Goal: Information Seeking & Learning: Learn about a topic

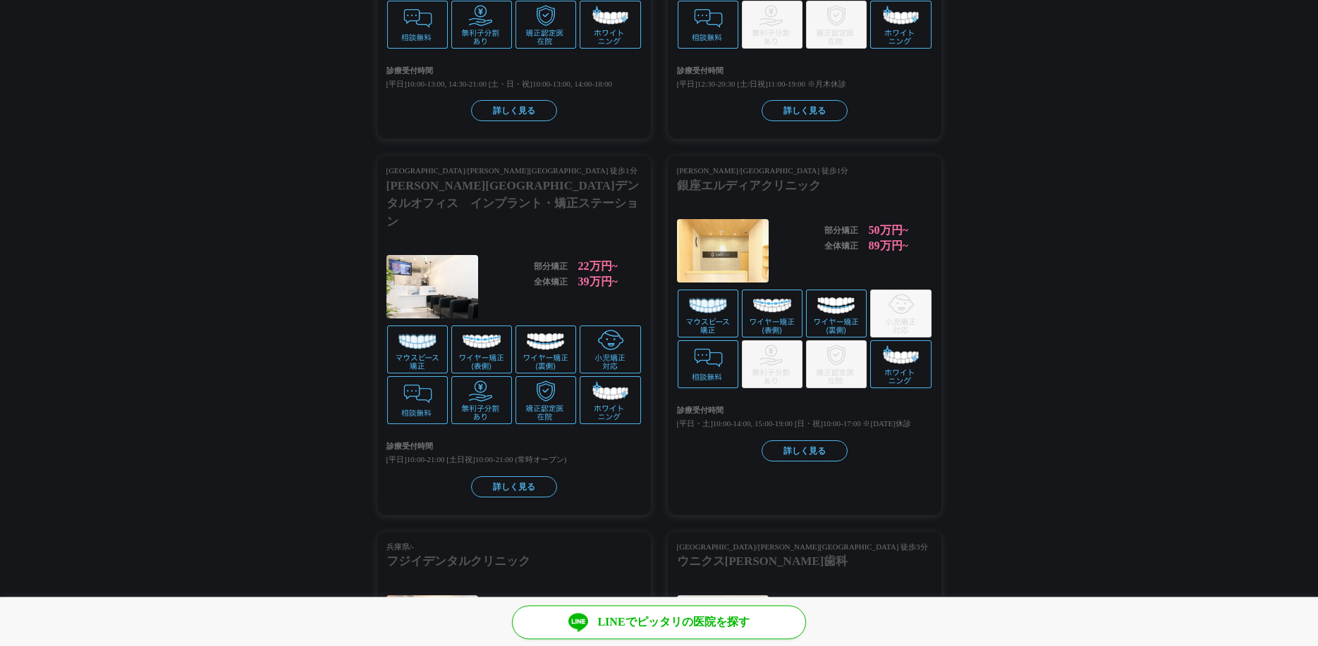
scroll to position [2223, 0]
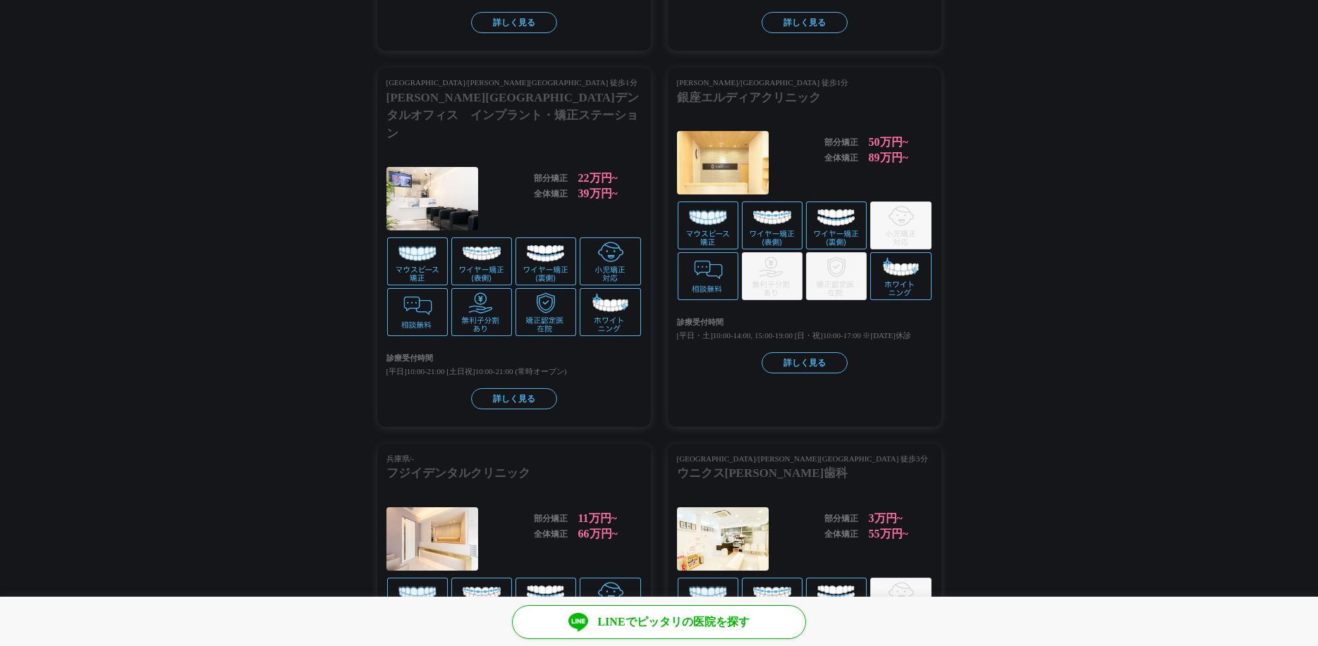
click at [789, 138] on div "東京都/銀座駅 徒歩1分 銀座エルディアクリニック 部分矯正 50万円~ 全体矯正 89万円~ 診療受付時間 [平日・土]10:00-14:00, 15:00…" at bounding box center [805, 248] width 274 height 360
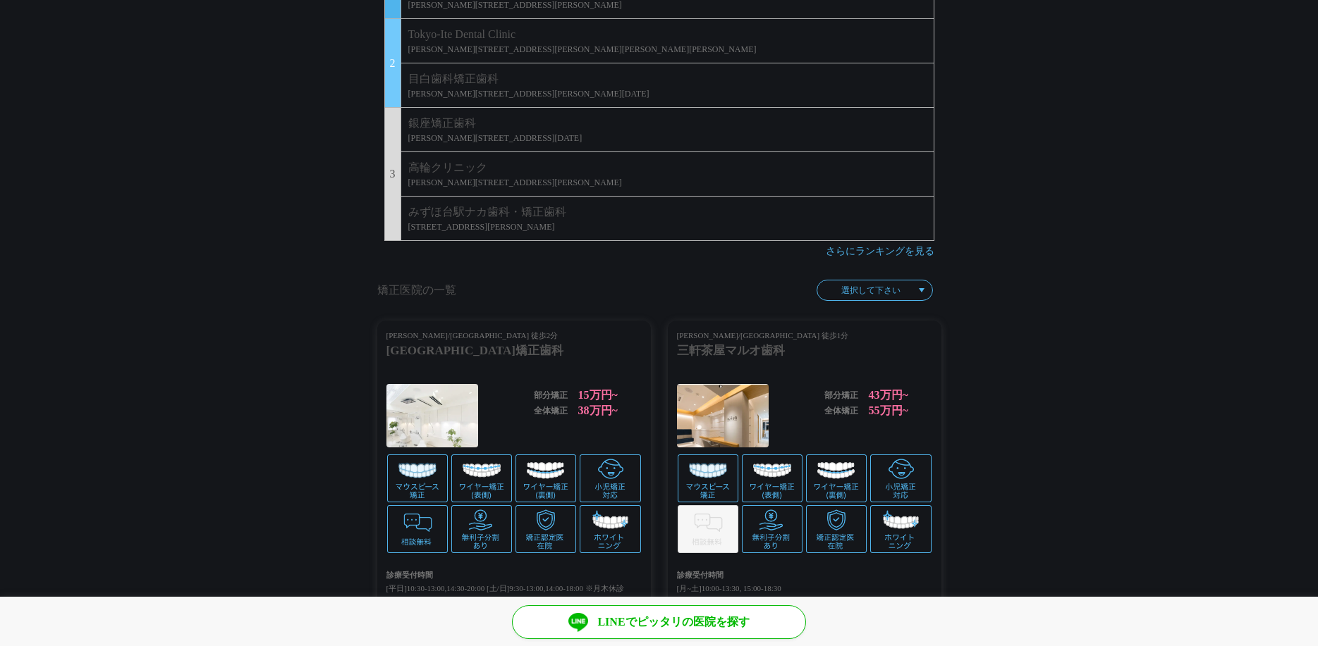
scroll to position [1309, 0]
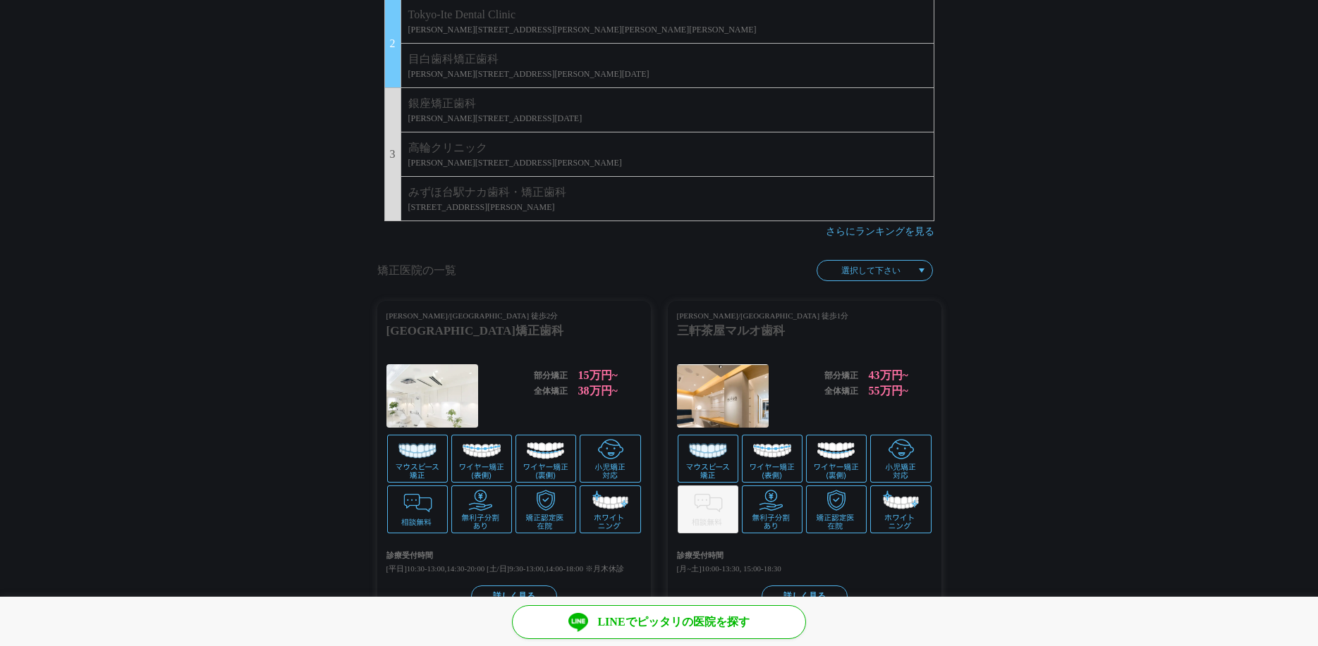
click at [450, 454] on div at bounding box center [514, 459] width 254 height 48
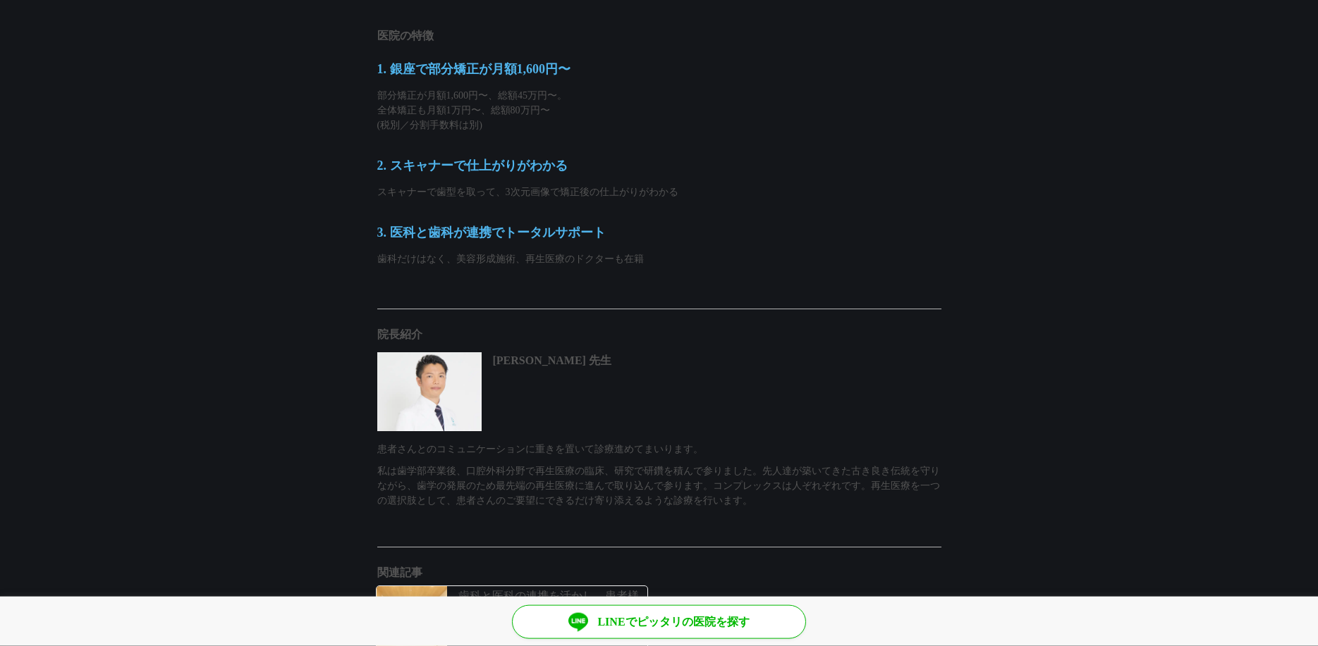
scroll to position [1117, 0]
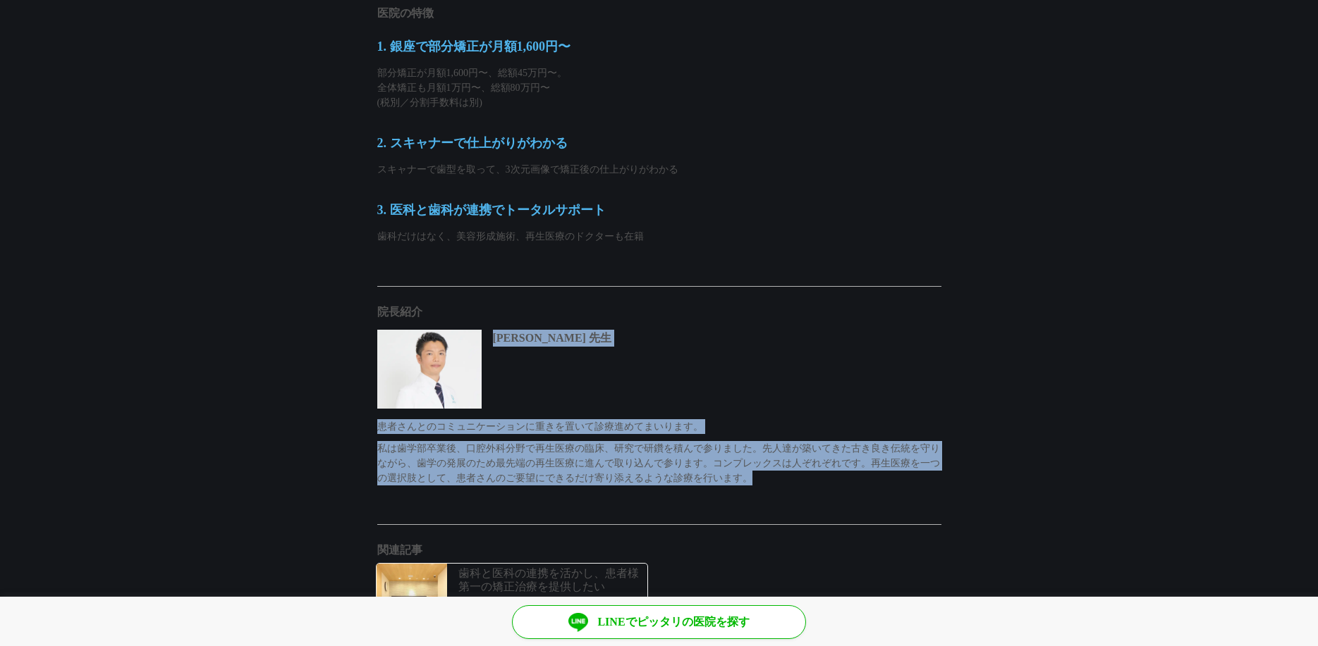
drag, startPoint x: 495, startPoint y: 331, endPoint x: 783, endPoint y: 493, distance: 330.2
click at [783, 493] on section "院長紹介 [PERSON_NAME] 先生 患者さんとのコミュニケーションに重きを置いて診療進めてまいります。 私は歯学部卒業後、口腔外科分野で再生医療の臨床…" at bounding box center [659, 390] width 1318 height 228
drag, startPoint x: 742, startPoint y: 403, endPoint x: 618, endPoint y: 370, distance: 127.6
click at [740, 402] on div "[PERSON_NAME] 先生" at bounding box center [659, 369] width 564 height 79
drag, startPoint x: 493, startPoint y: 333, endPoint x: 828, endPoint y: 482, distance: 366.4
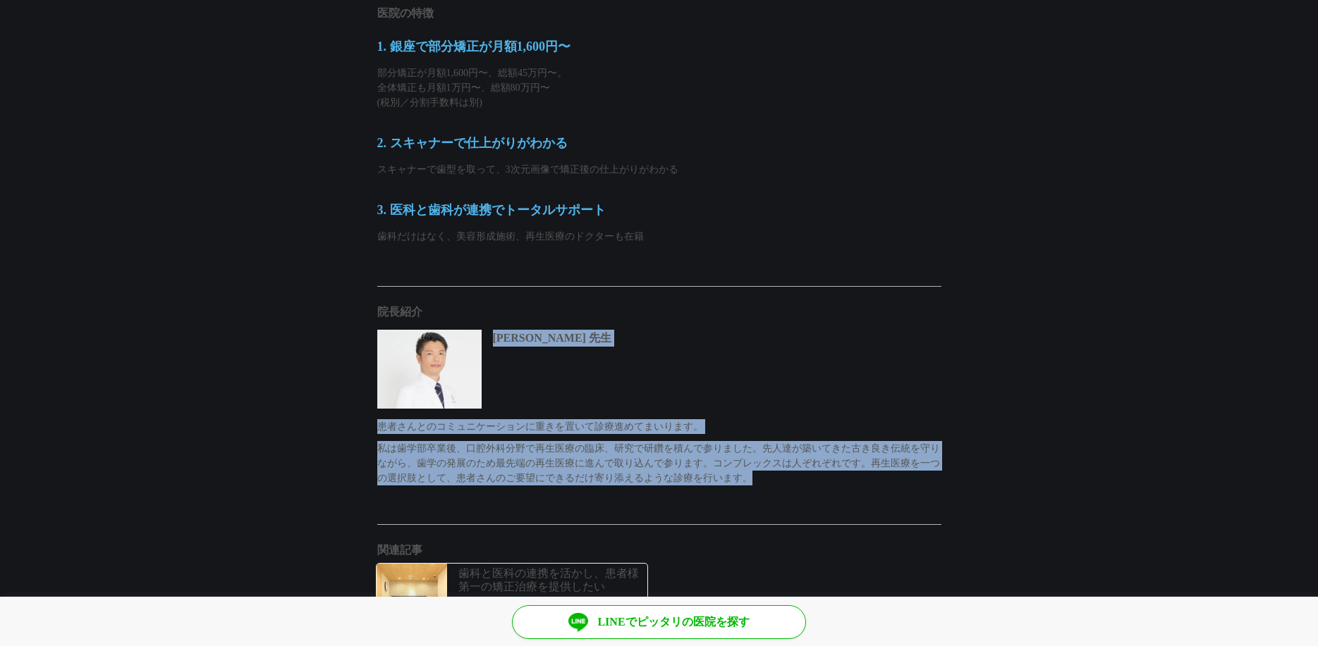
click at [828, 482] on div "院長紹介 [PERSON_NAME] 先生 患者さんとのコミュニケーションに重きを置いて診療進めてまいります。 私は歯学部卒業後、口腔外科分野で再生医療の臨床…" at bounding box center [659, 386] width 564 height 200
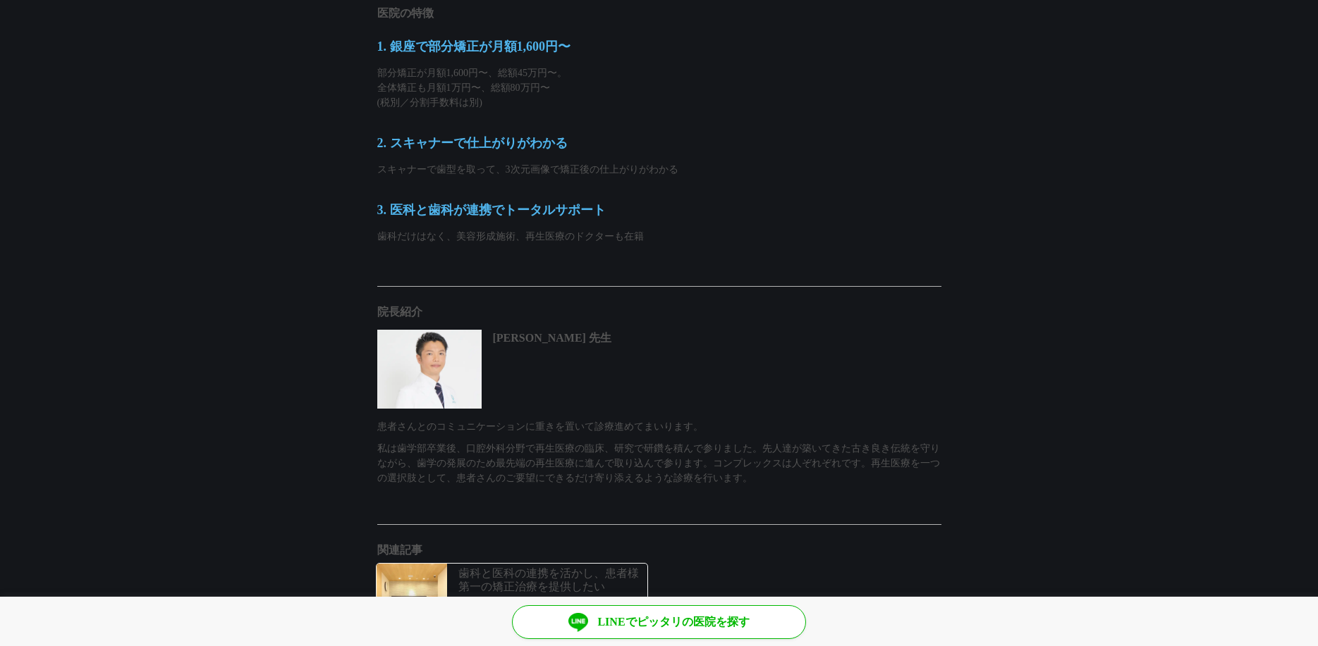
drag, startPoint x: 673, startPoint y: 232, endPoint x: 946, endPoint y: 250, distance: 274.1
click at [946, 250] on section "医院の特徴 1. 銀座で部分矯正が月額1,600円〜 部分矯正が月額1,600円〜、総額45万円〜。 全体矯正も月額1万円〜、総額80万円〜 (税別／分割手数…" at bounding box center [659, 127] width 1318 height 270
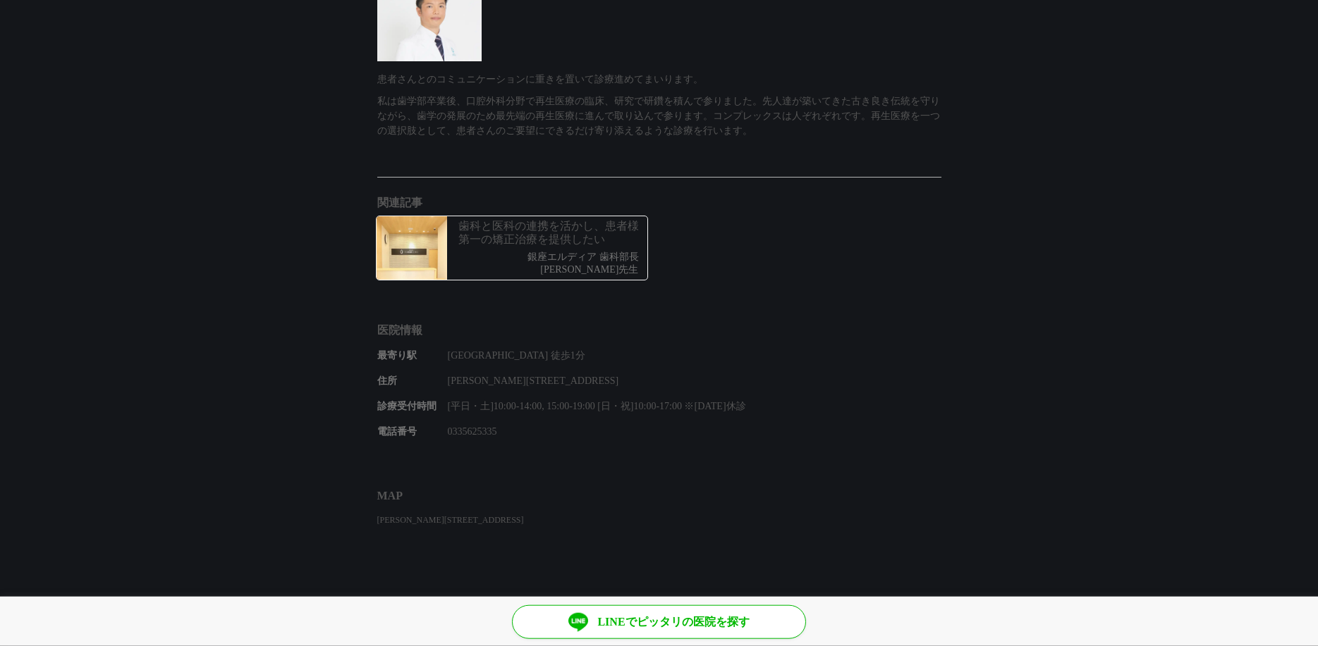
scroll to position [1320, 0]
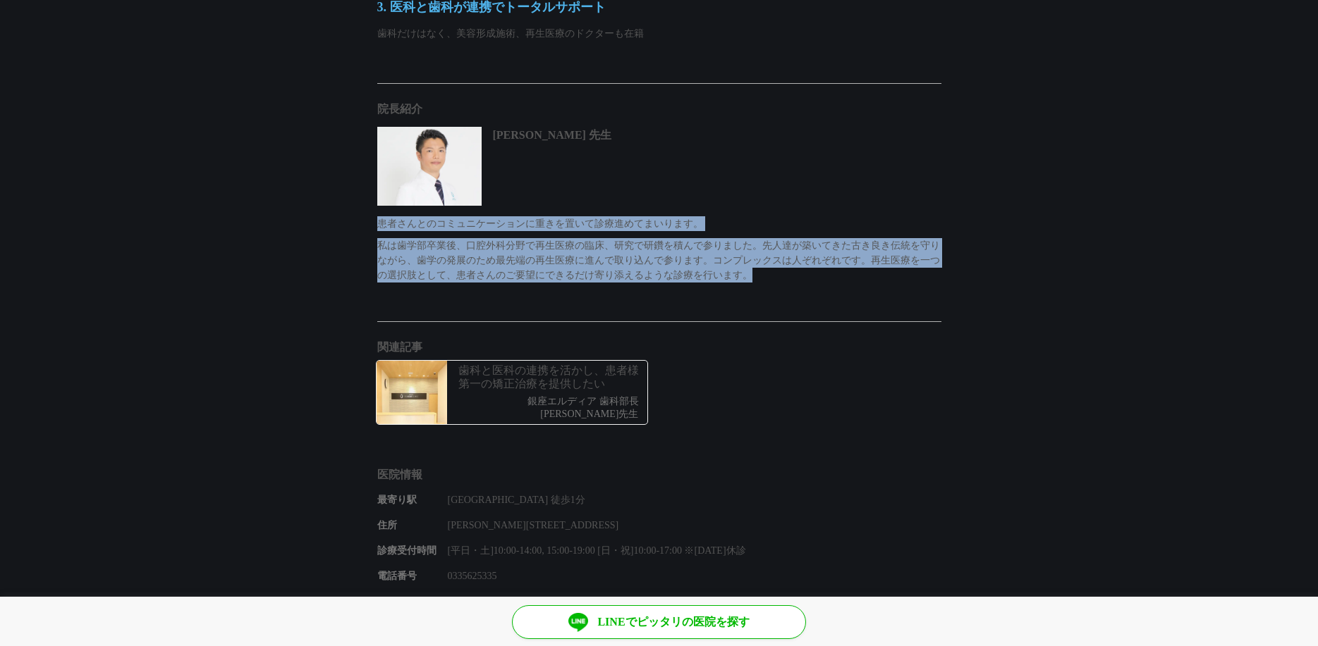
drag, startPoint x: 807, startPoint y: 275, endPoint x: 368, endPoint y: 228, distance: 441.0
click at [368, 228] on section "院長紹介 [PERSON_NAME] 先生 患者さんとのコミュニケーションに重きを置いて診療進めてまいります。 私は歯学部卒業後、口腔外科分野で再生医療の臨床…" at bounding box center [659, 187] width 1318 height 228
click at [754, 273] on p "私は歯学部卒業後、口腔外科分野で再生医療の臨床、研究で研鑽を積んで参りました。先人達が築いてきた古き良き伝統を守りながら、歯学の発展のため最先端の再生医療に進…" at bounding box center [659, 260] width 564 height 44
drag, startPoint x: 762, startPoint y: 273, endPoint x: 362, endPoint y: 209, distance: 404.7
click at [362, 209] on section "院長紹介 [PERSON_NAME] 先生 患者さんとのコミュニケーションに重きを置いて診療進めてまいります。 私は歯学部卒業後、口腔外科分野で再生医療の臨床…" at bounding box center [659, 187] width 1318 height 228
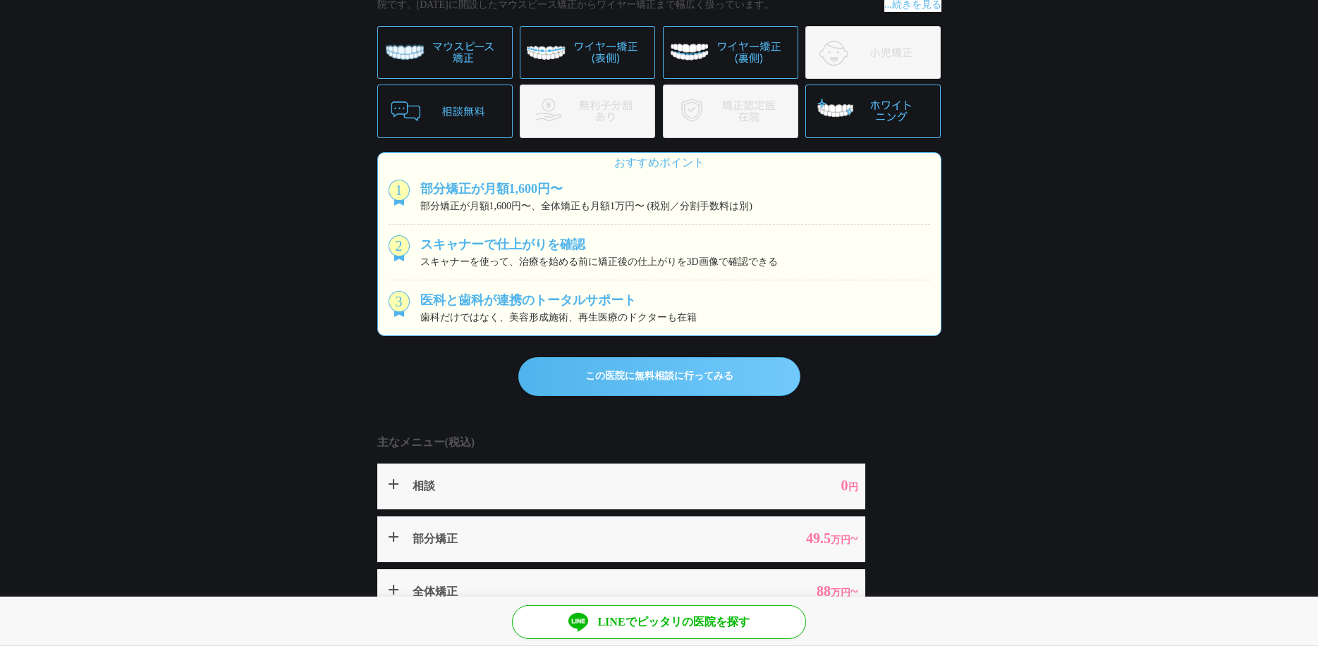
scroll to position [406, 0]
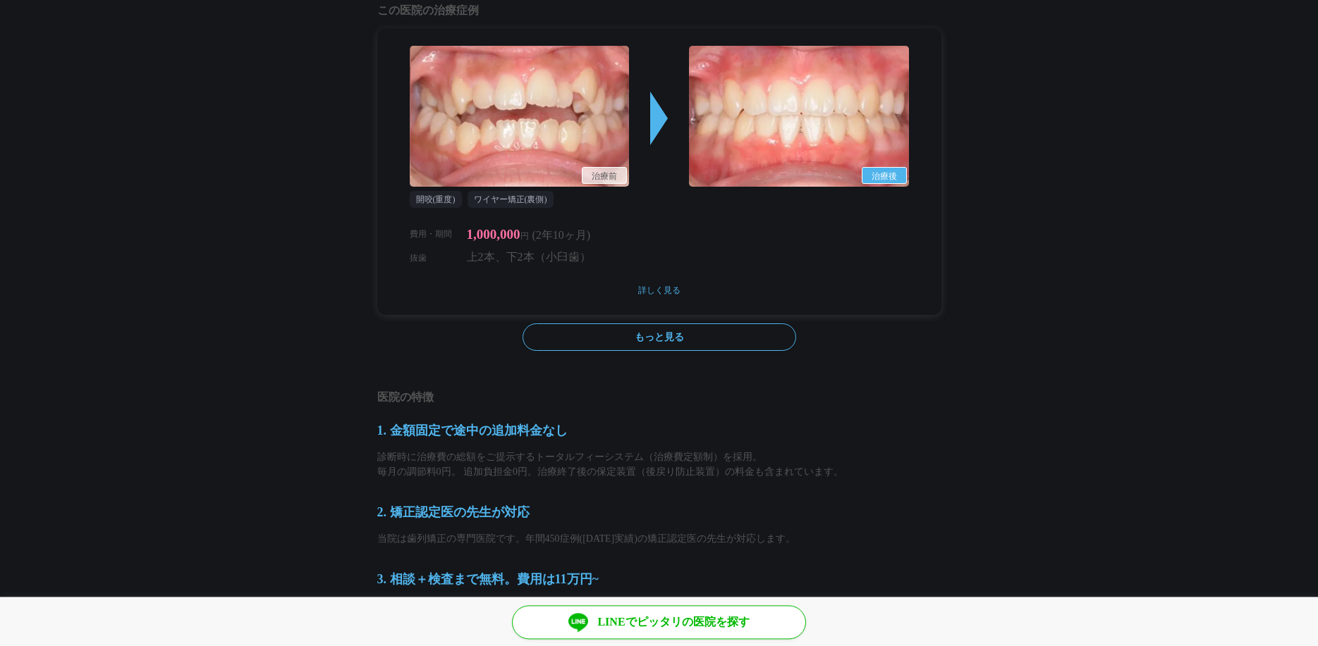
scroll to position [1218, 0]
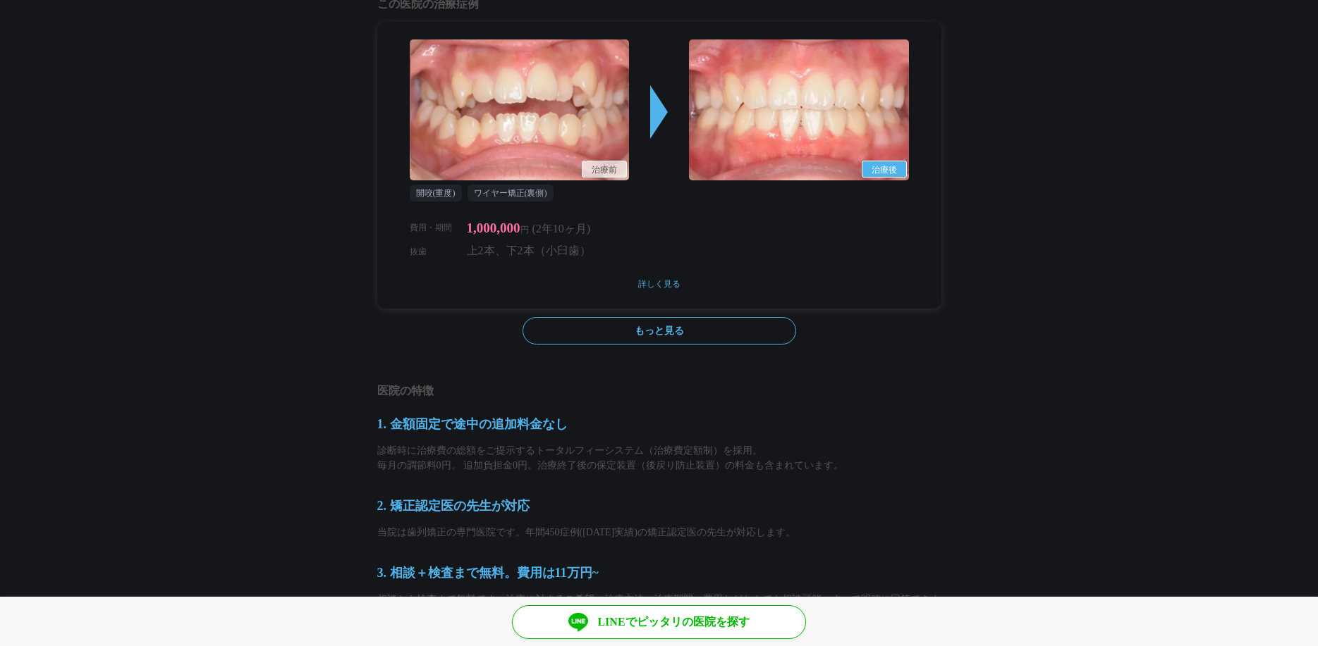
click at [701, 336] on link "もっと見る" at bounding box center [659, 330] width 274 height 27
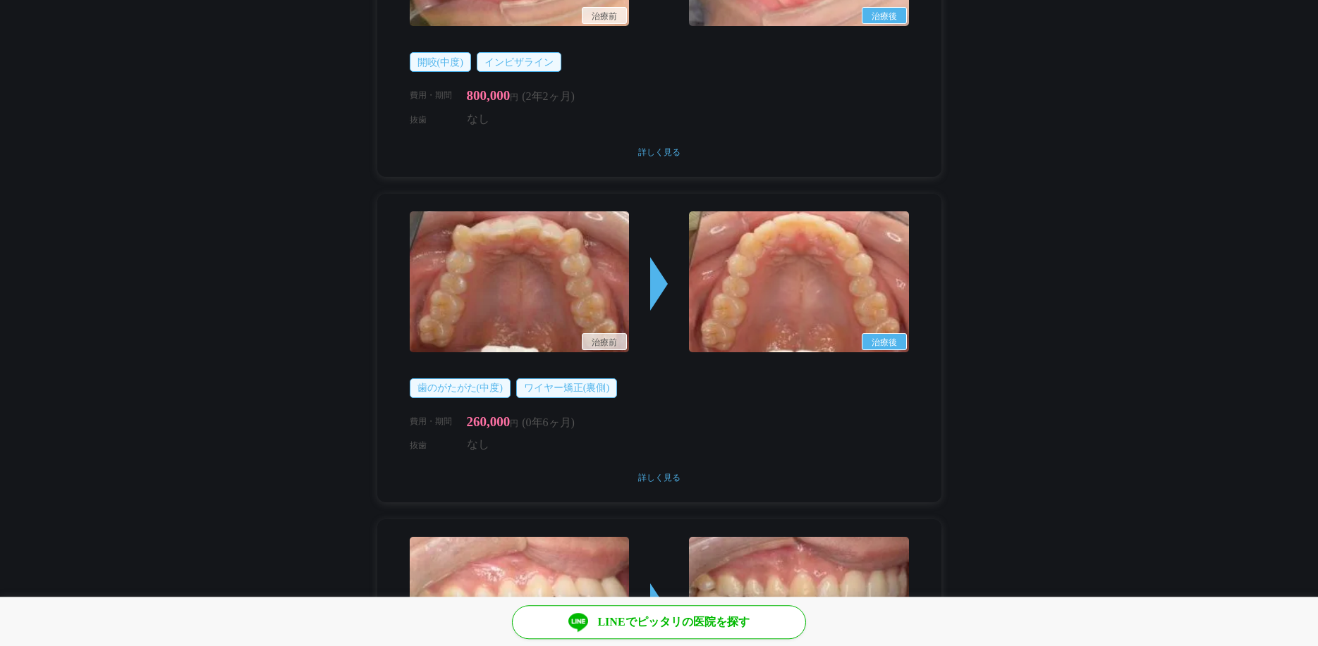
scroll to position [914, 0]
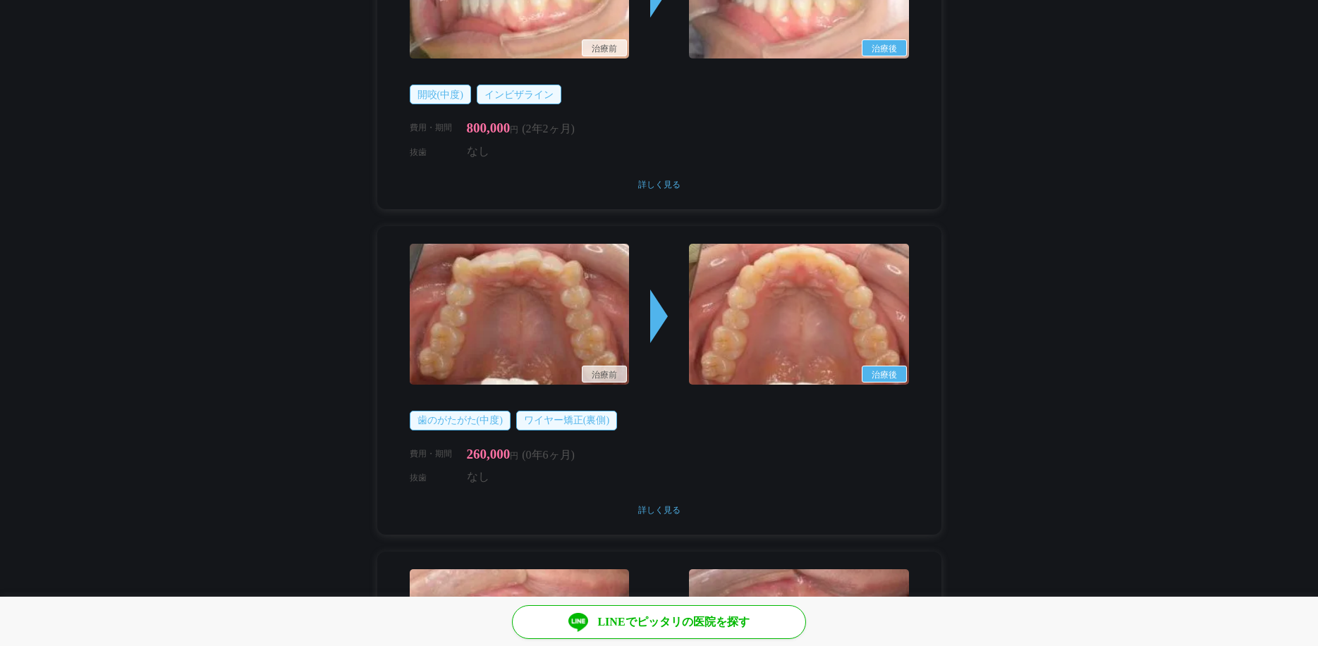
click at [663, 185] on p "詳しく見る" at bounding box center [659, 185] width 499 height 14
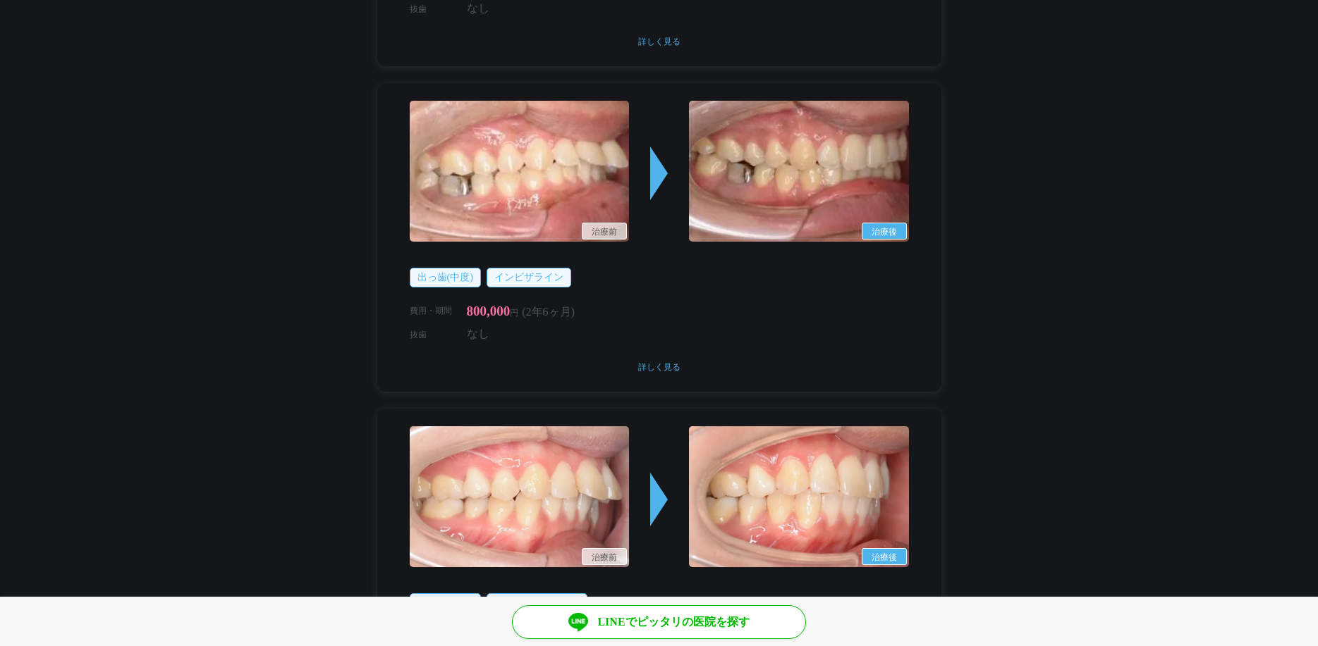
scroll to position [2132, 0]
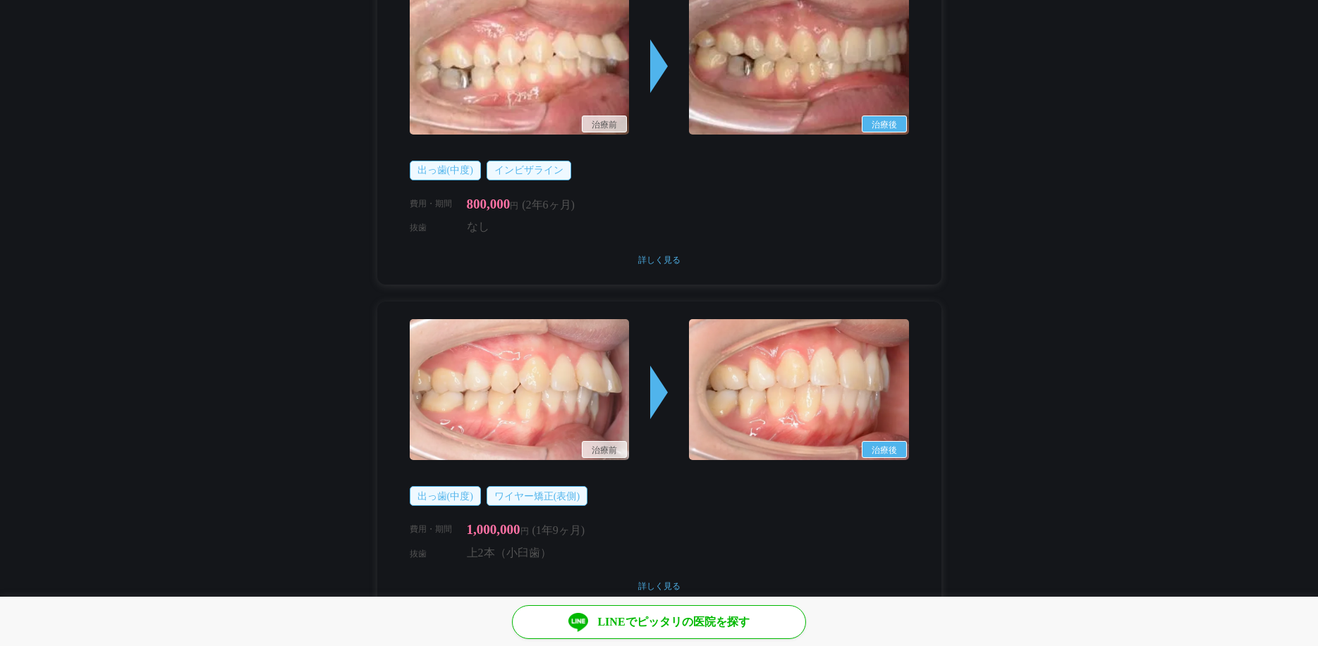
click at [651, 256] on p "詳しく見る" at bounding box center [659, 260] width 499 height 14
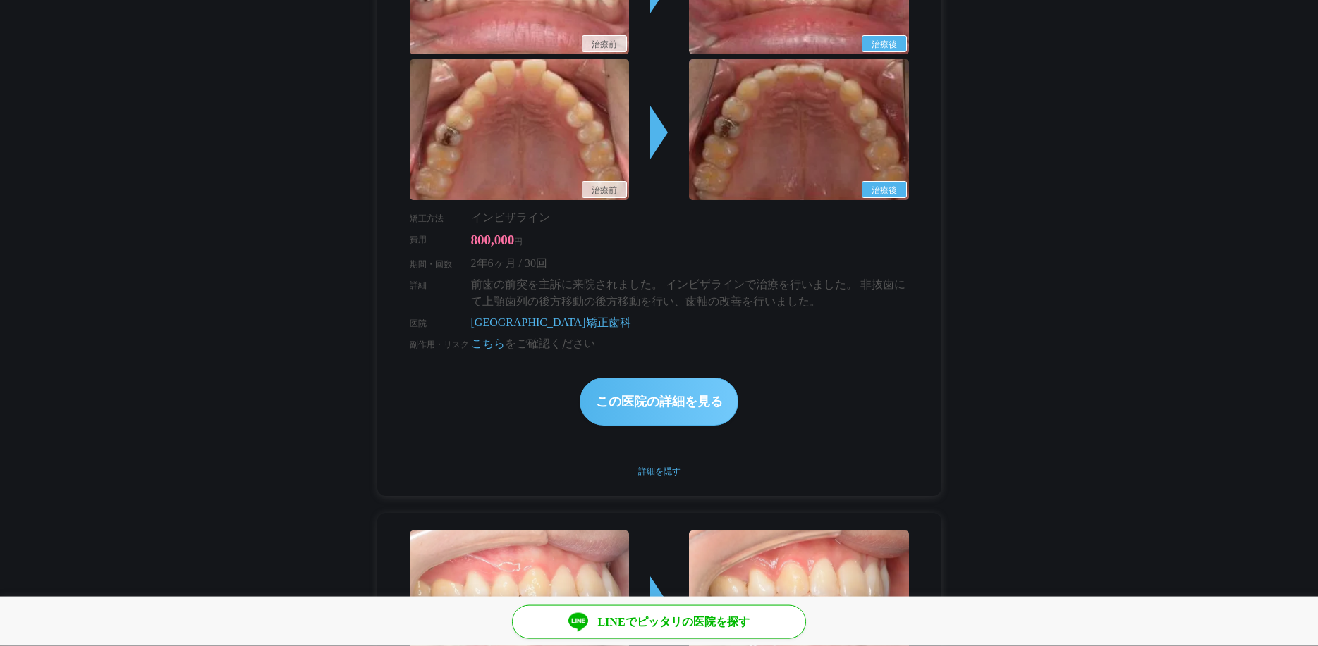
scroll to position [2538, 0]
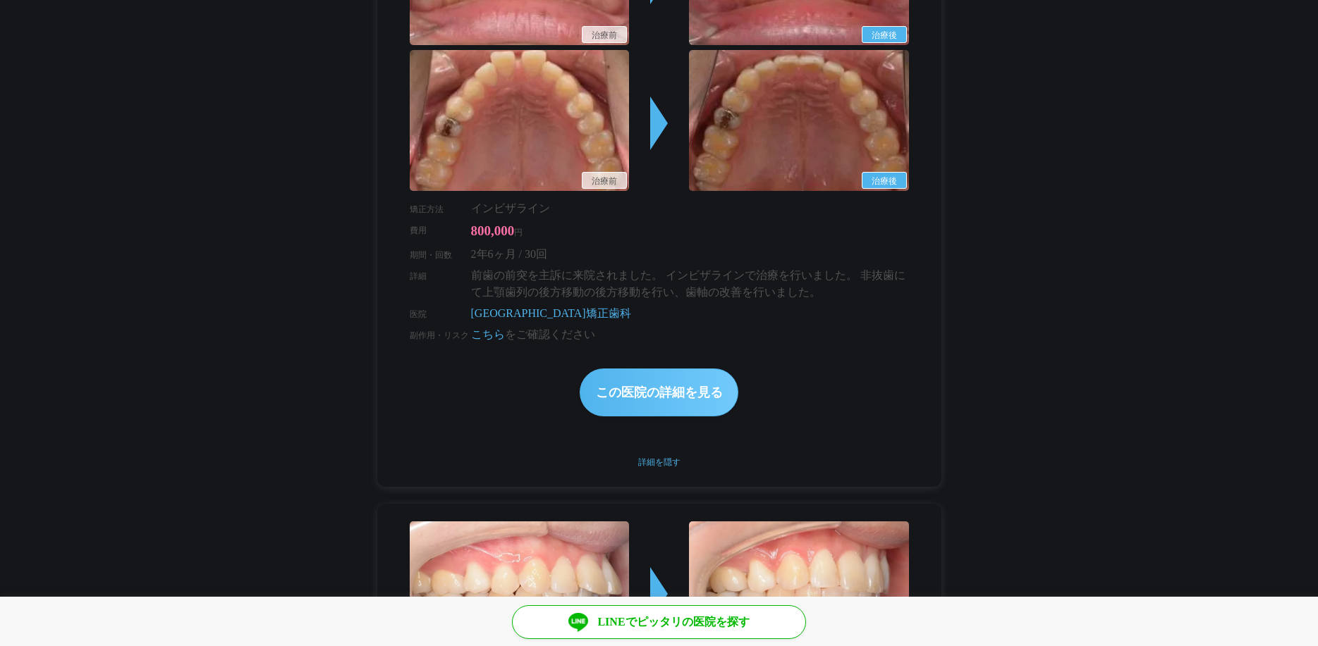
click at [673, 462] on p "詳細を隠す" at bounding box center [659, 462] width 499 height 14
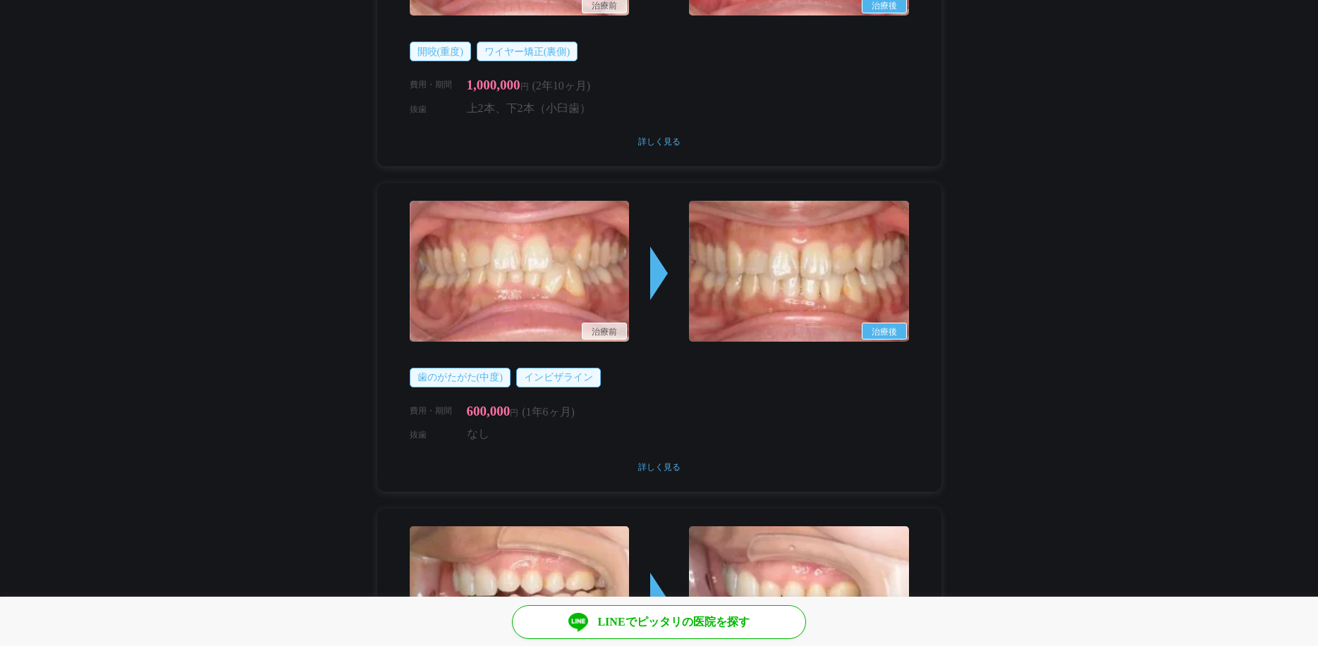
scroll to position [0, 0]
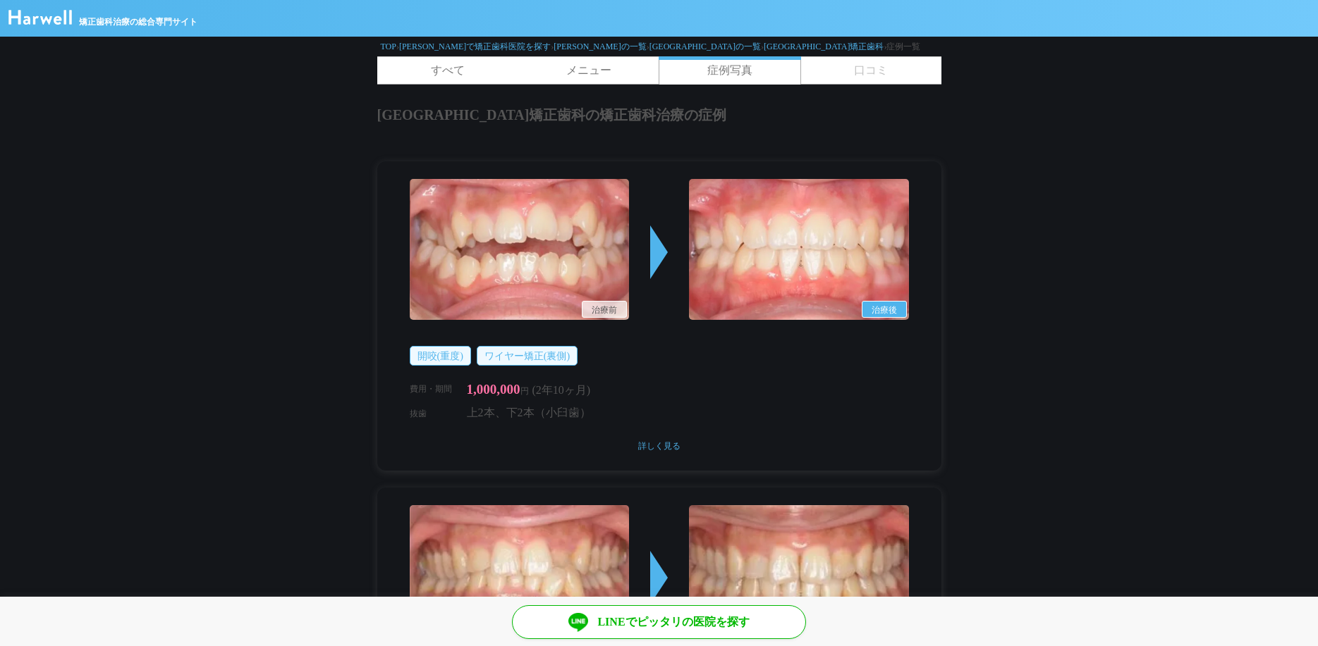
click at [47, 18] on img at bounding box center [39, 17] width 63 height 15
